Goal: Find specific page/section

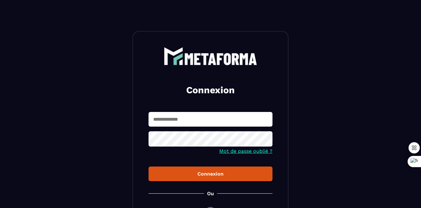
type input "**********"
click at [219, 178] on button "Connexion" at bounding box center [211, 173] width 124 height 15
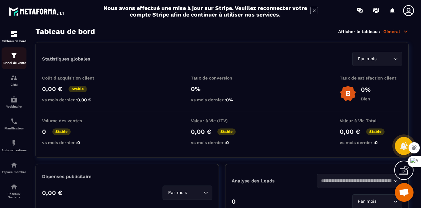
click at [16, 58] on img at bounding box center [13, 55] width 7 height 7
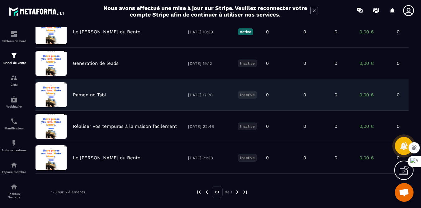
scroll to position [74, 0]
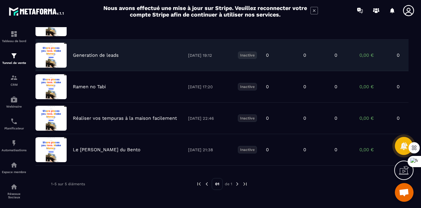
click at [112, 55] on p "Generation de leads" at bounding box center [96, 55] width 46 height 6
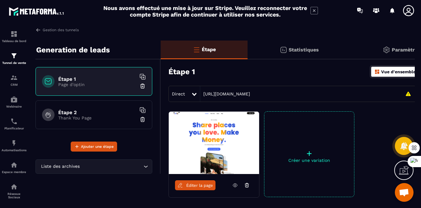
click at [90, 79] on h6 "Étape 1" at bounding box center [97, 79] width 78 height 6
click at [77, 120] on div "Étape 2 Thank You Page" at bounding box center [94, 114] width 117 height 29
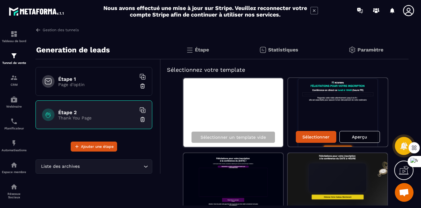
click at [98, 84] on p "Page d'optin" at bounding box center [97, 84] width 78 height 5
